Goal: Information Seeking & Learning: Learn about a topic

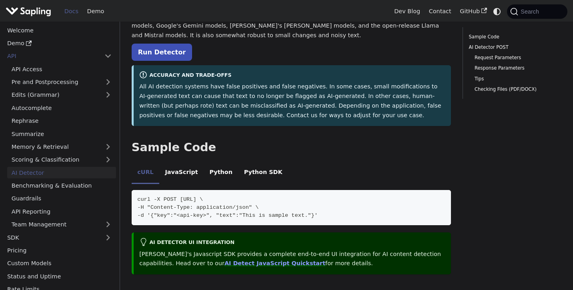
scroll to position [88, 0]
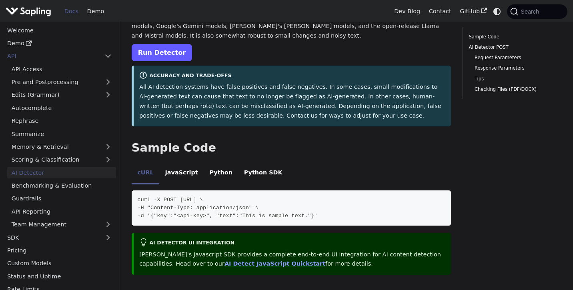
click at [168, 52] on link "Run Detector" at bounding box center [162, 52] width 60 height 17
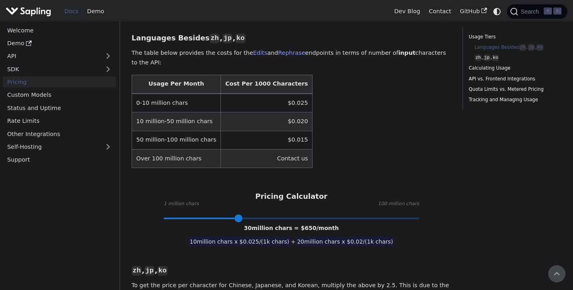
scroll to position [235, 0]
type input "1"
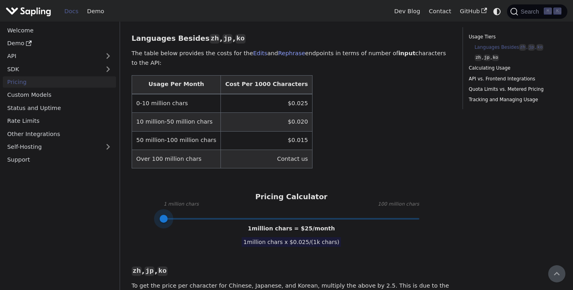
drag, startPoint x: 236, startPoint y: 223, endPoint x: 90, endPoint y: 223, distance: 145.7
drag, startPoint x: 255, startPoint y: 227, endPoint x: 345, endPoint y: 221, distance: 91.0
click at [345, 218] on div "Pricing Calculator 1 million chars 100 million chars 1 million chars = $ 25 /mo…" at bounding box center [292, 205] width 320 height 26
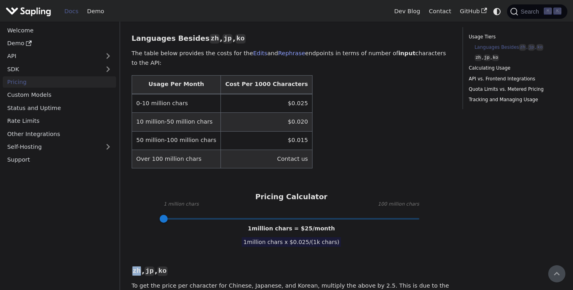
drag, startPoint x: 341, startPoint y: 228, endPoint x: 243, endPoint y: 232, distance: 98.1
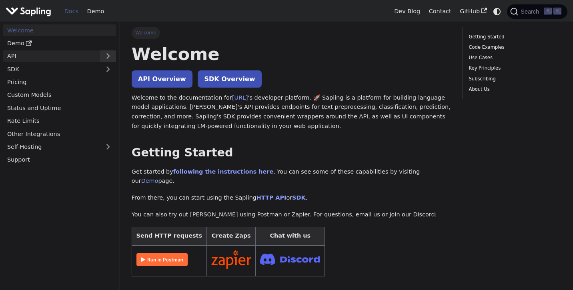
click at [112, 57] on button "Expand sidebar category 'API'" at bounding box center [108, 56] width 16 height 12
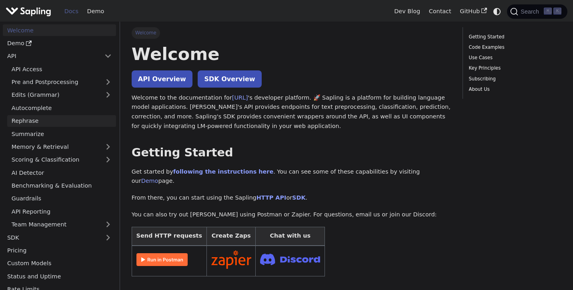
click at [100, 121] on link "Rephrase" at bounding box center [61, 121] width 109 height 12
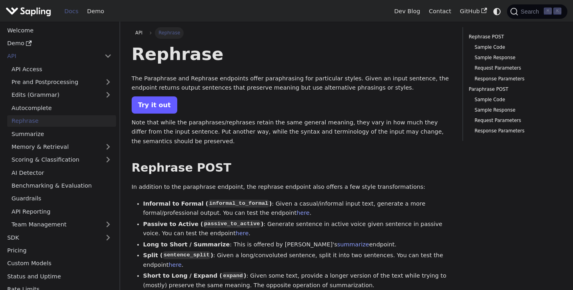
click at [161, 111] on link "Try it out" at bounding box center [155, 104] width 46 height 17
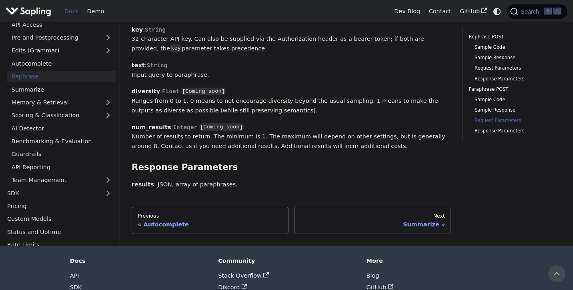
scroll to position [1502, 0]
